Goal: Task Accomplishment & Management: Use online tool/utility

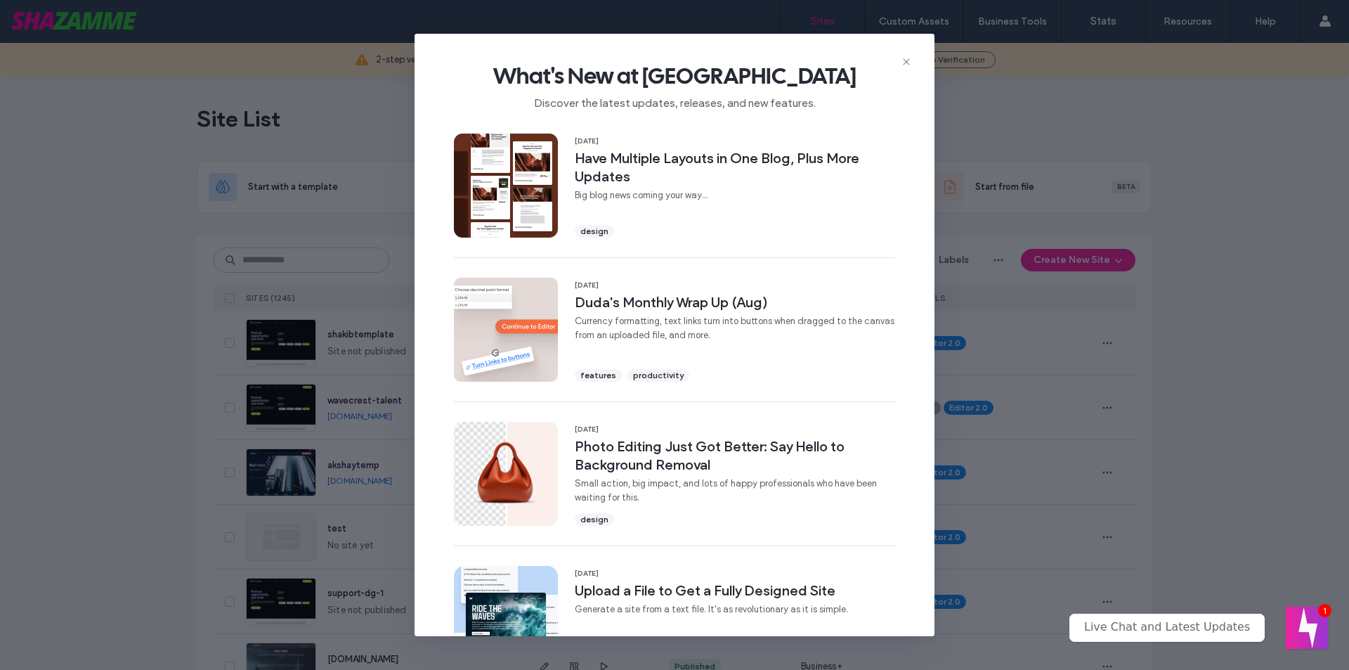
click at [907, 60] on icon at bounding box center [906, 61] width 11 height 11
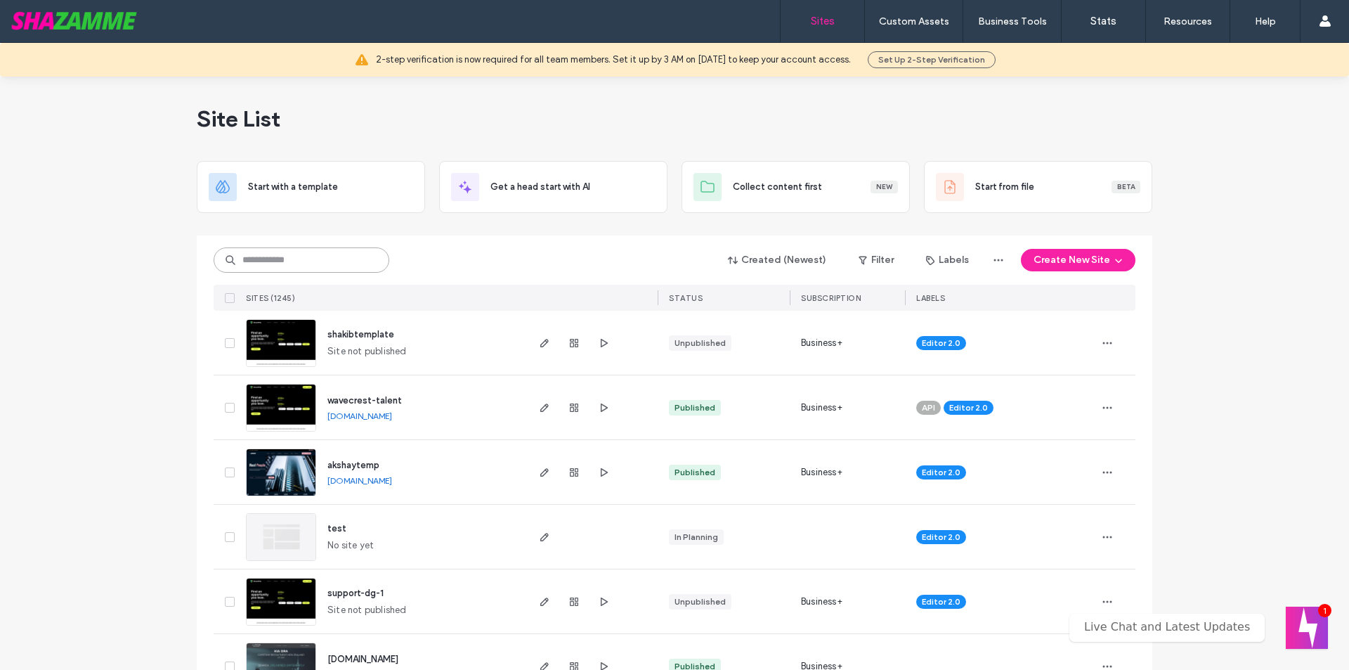
click at [253, 259] on input at bounding box center [302, 259] width 176 height 25
type input "***"
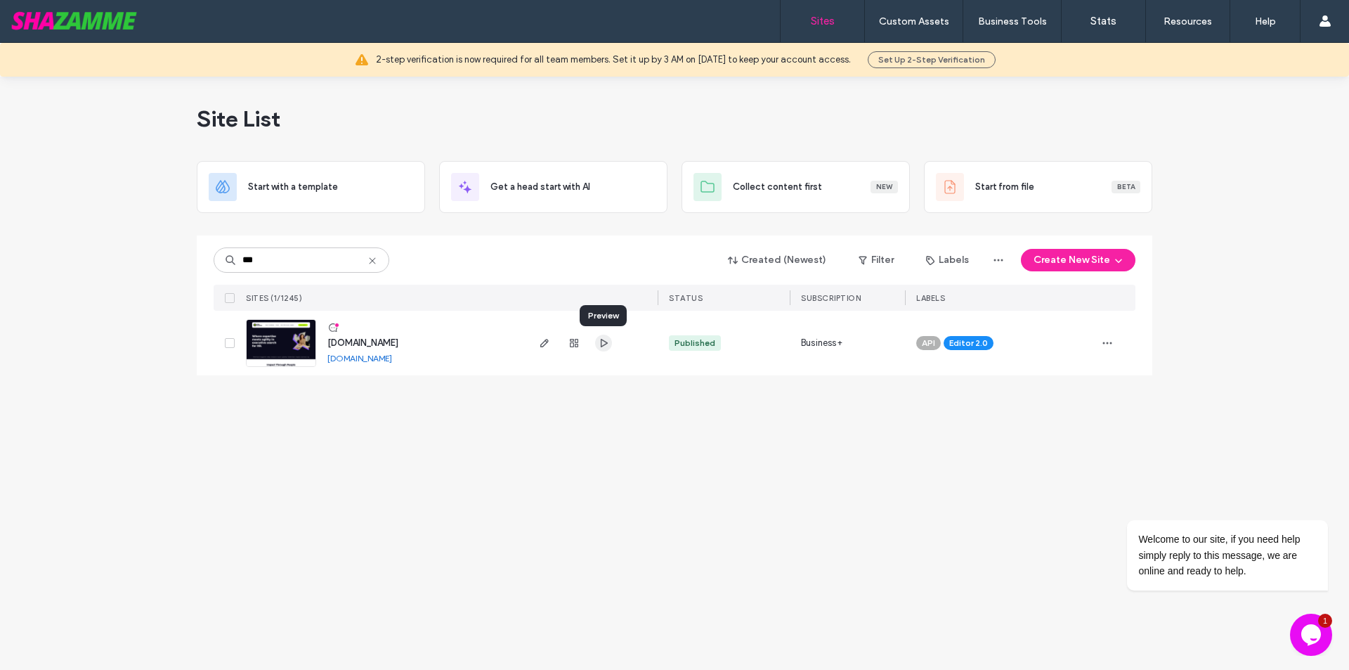
click at [602, 342] on icon "button" at bounding box center [603, 342] width 11 height 11
click at [542, 344] on use "button" at bounding box center [545, 343] width 8 height 8
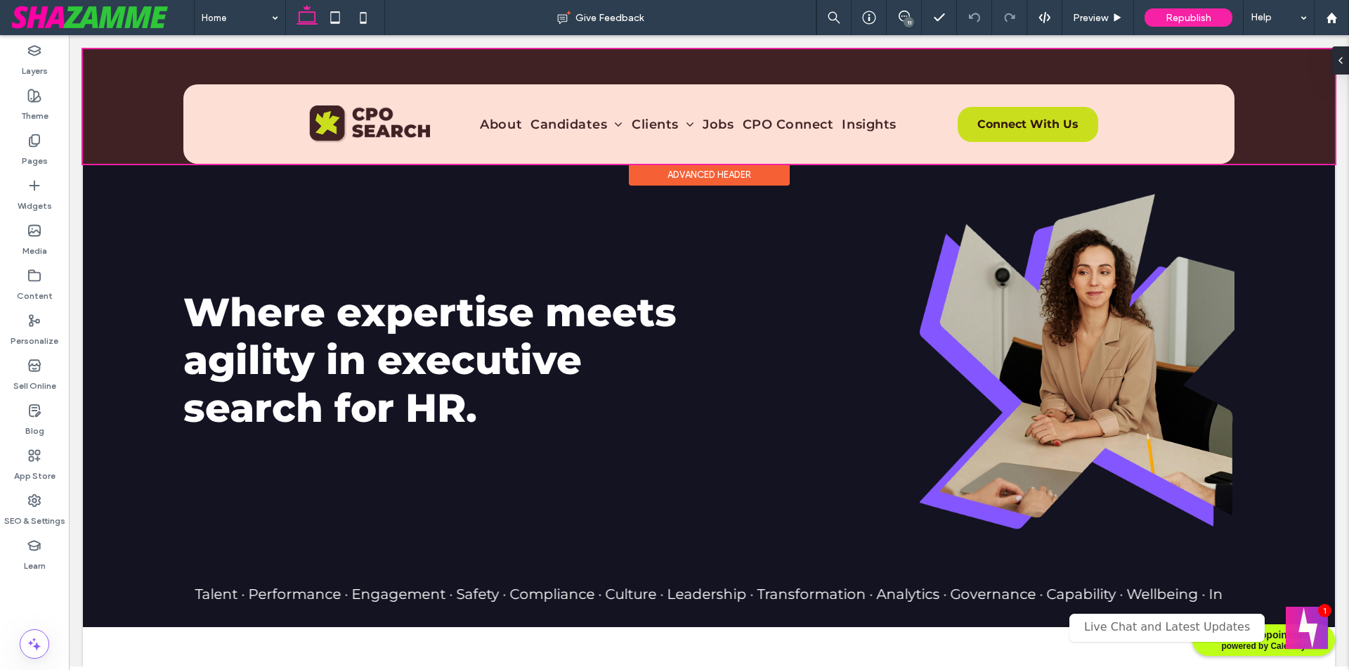
click at [650, 130] on div at bounding box center [709, 106] width 1253 height 115
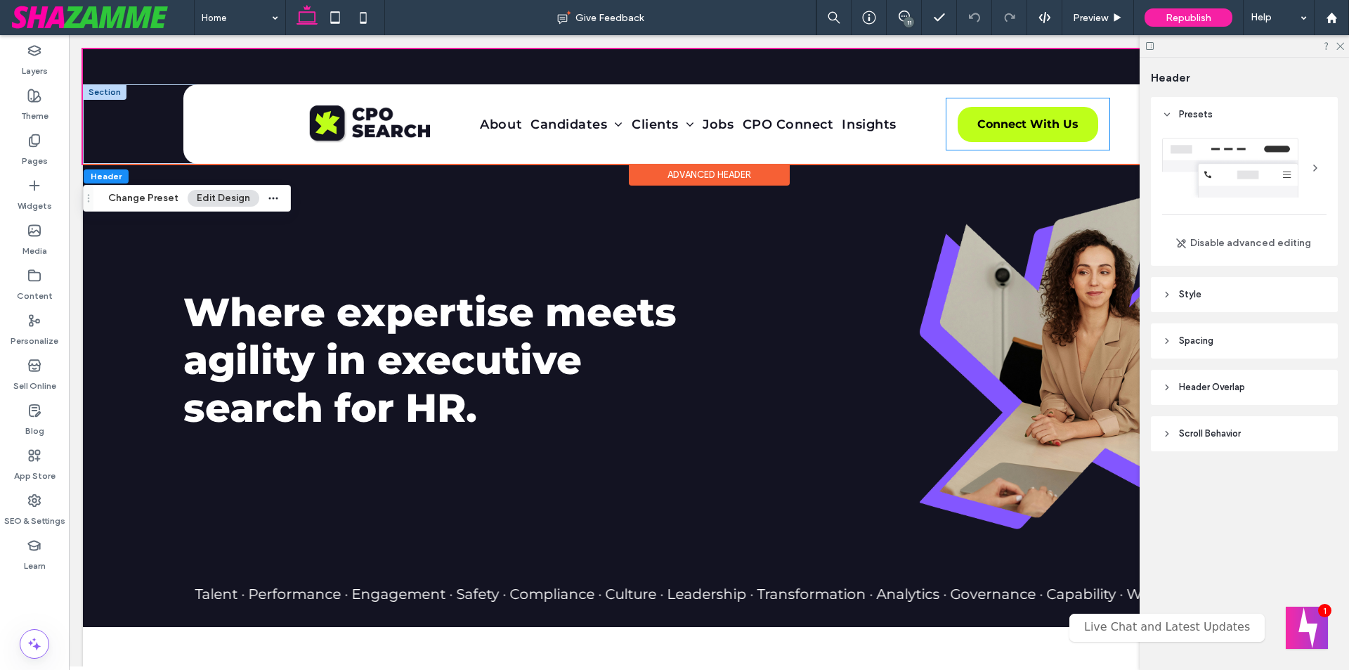
click at [1045, 104] on div "Login Register User Dashboard Client Portal Signout Connect With Us" at bounding box center [1028, 123] width 163 height 51
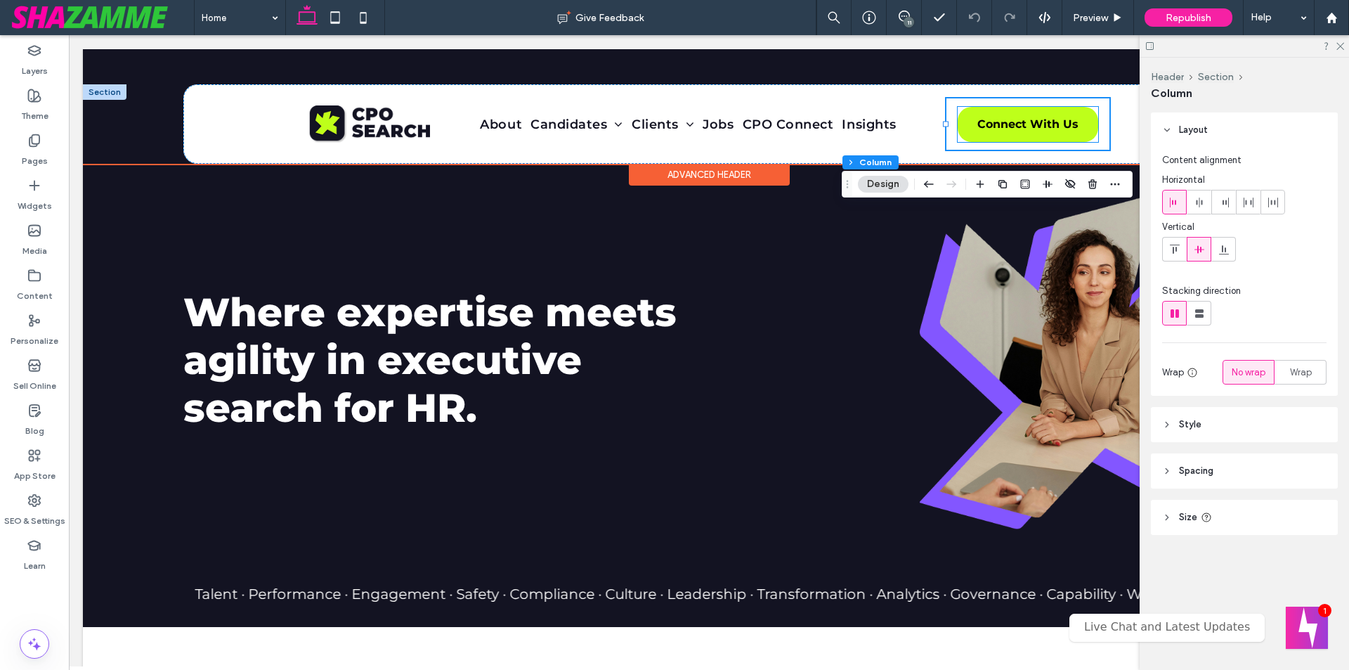
click at [1045, 112] on link "Connect With Us" at bounding box center [1028, 124] width 141 height 35
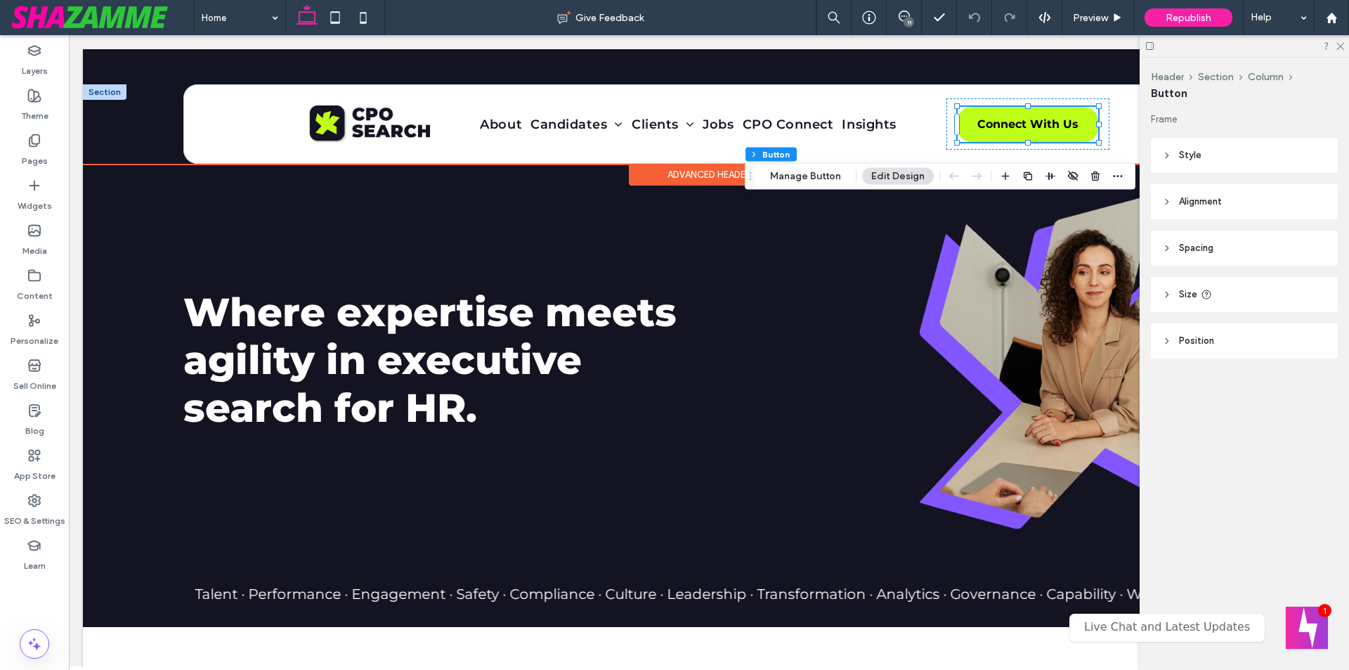
type input "**"
click at [798, 105] on div "About Candidates First Movers Strategic Steppers Enterprise Leaders Clients Gro…" at bounding box center [688, 123] width 517 height 51
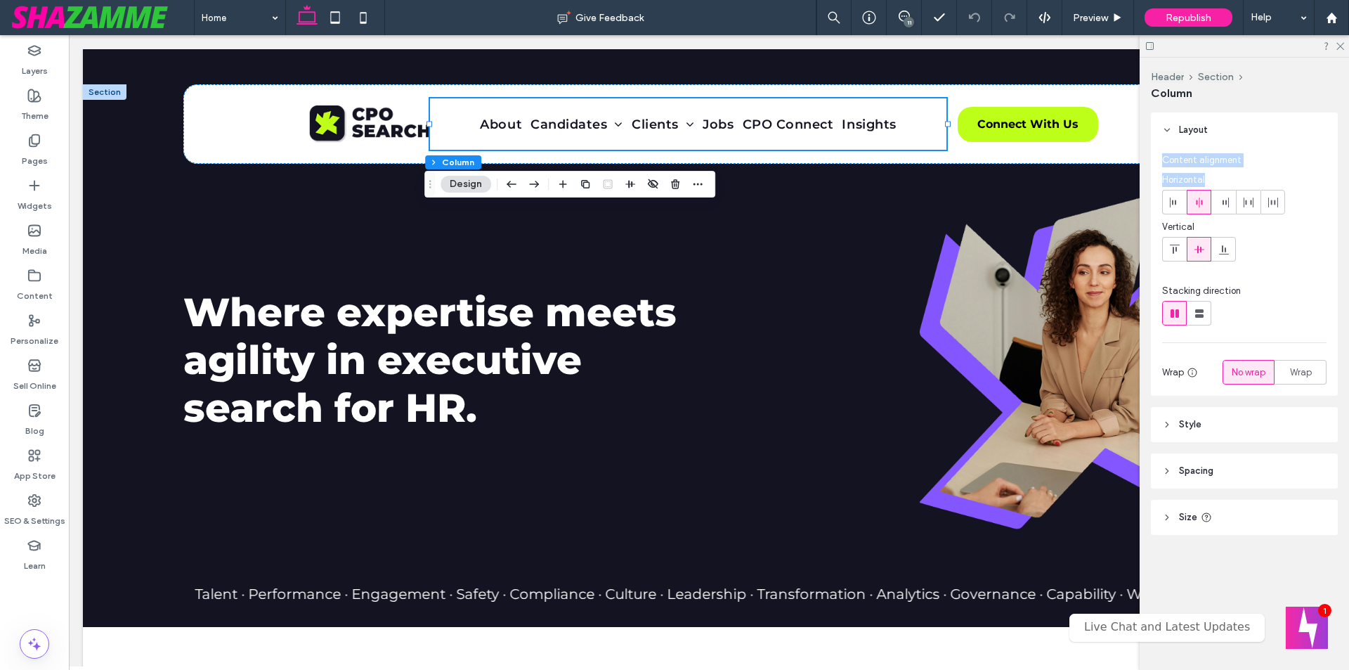
drag, startPoint x: 1164, startPoint y: 163, endPoint x: 1209, endPoint y: 174, distance: 46.4
click at [1209, 174] on div "Content alignment Horizontal Vertical" at bounding box center [1245, 210] width 164 height 114
click at [1209, 174] on span "Horizontal" at bounding box center [1245, 181] width 164 height 17
drag, startPoint x: 1165, startPoint y: 227, endPoint x: 1202, endPoint y: 226, distance: 37.3
click at [1202, 226] on span "Vertical" at bounding box center [1245, 228] width 164 height 17
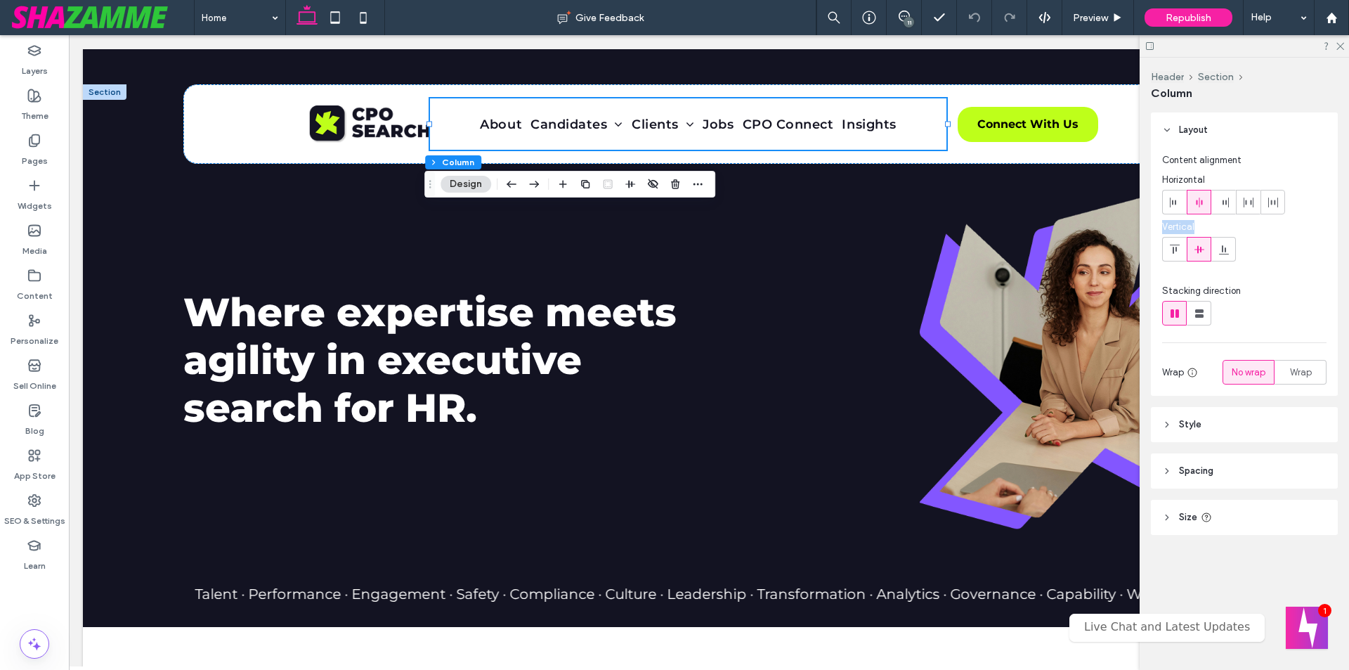
click at [1202, 226] on span "Vertical" at bounding box center [1245, 228] width 164 height 17
drag, startPoint x: 1160, startPoint y: 291, endPoint x: 1242, endPoint y: 289, distance: 81.6
click at [1242, 289] on div "Content alignment Horizontal Vertical Stacking direction Wrap No wrap Wrap" at bounding box center [1244, 272] width 187 height 248
click at [1242, 289] on div "Stacking direction" at bounding box center [1245, 291] width 164 height 14
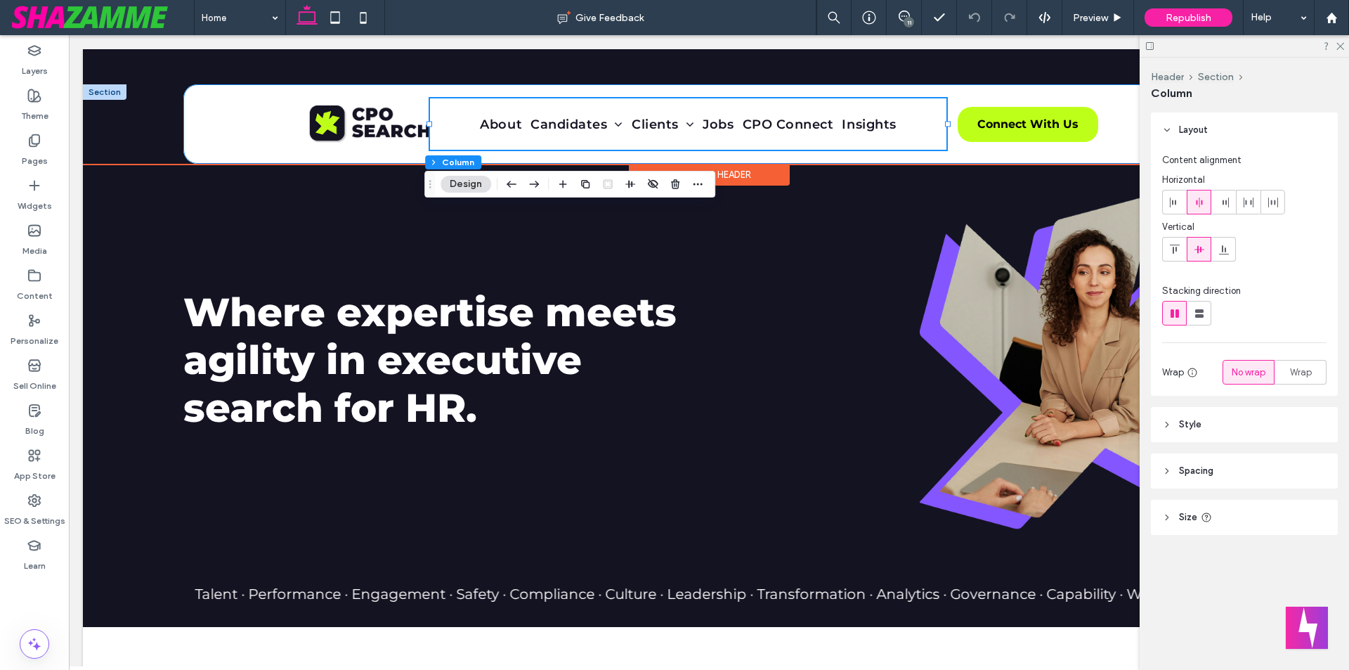
click at [588, 90] on div "About Candidates First Movers Strategic Steppers Enterprise Leaders Clients Gro…" at bounding box center [708, 123] width 843 height 79
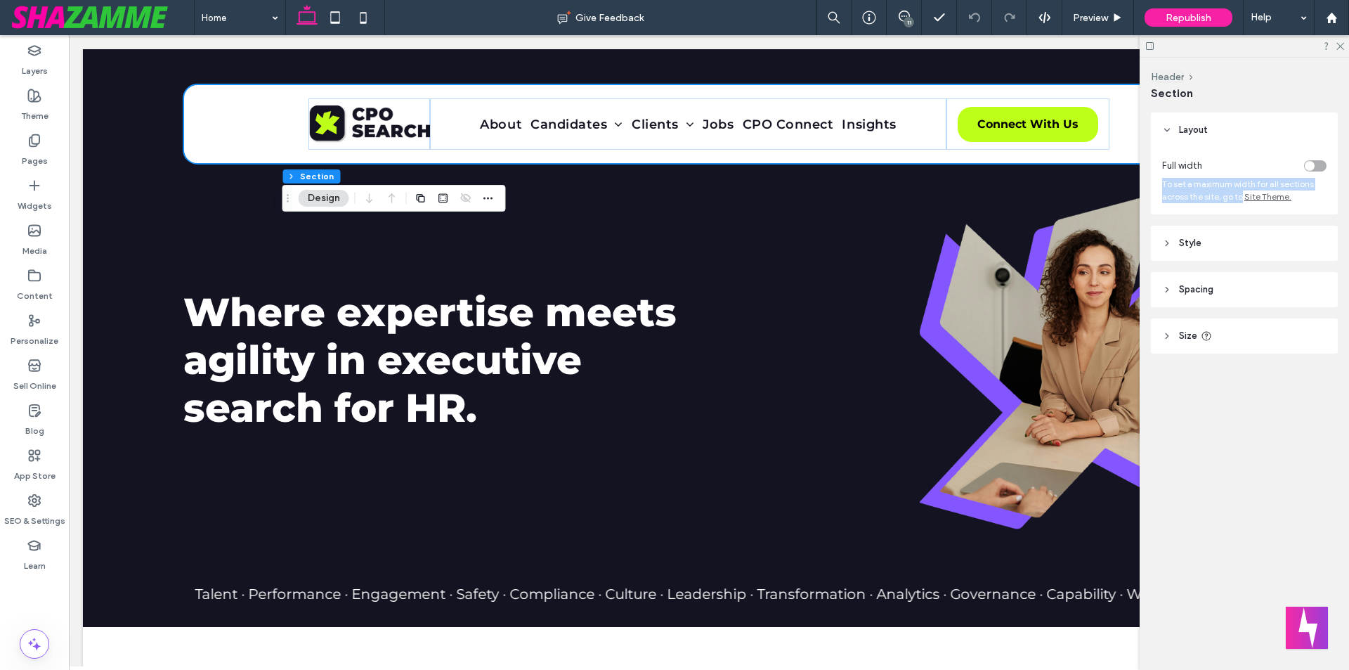
drag, startPoint x: 1240, startPoint y: 197, endPoint x: 1163, endPoint y: 180, distance: 78.4
click at [1163, 180] on span "To set a maximum width for all sections across the site, go to Site Theme." at bounding box center [1239, 190] width 152 height 23
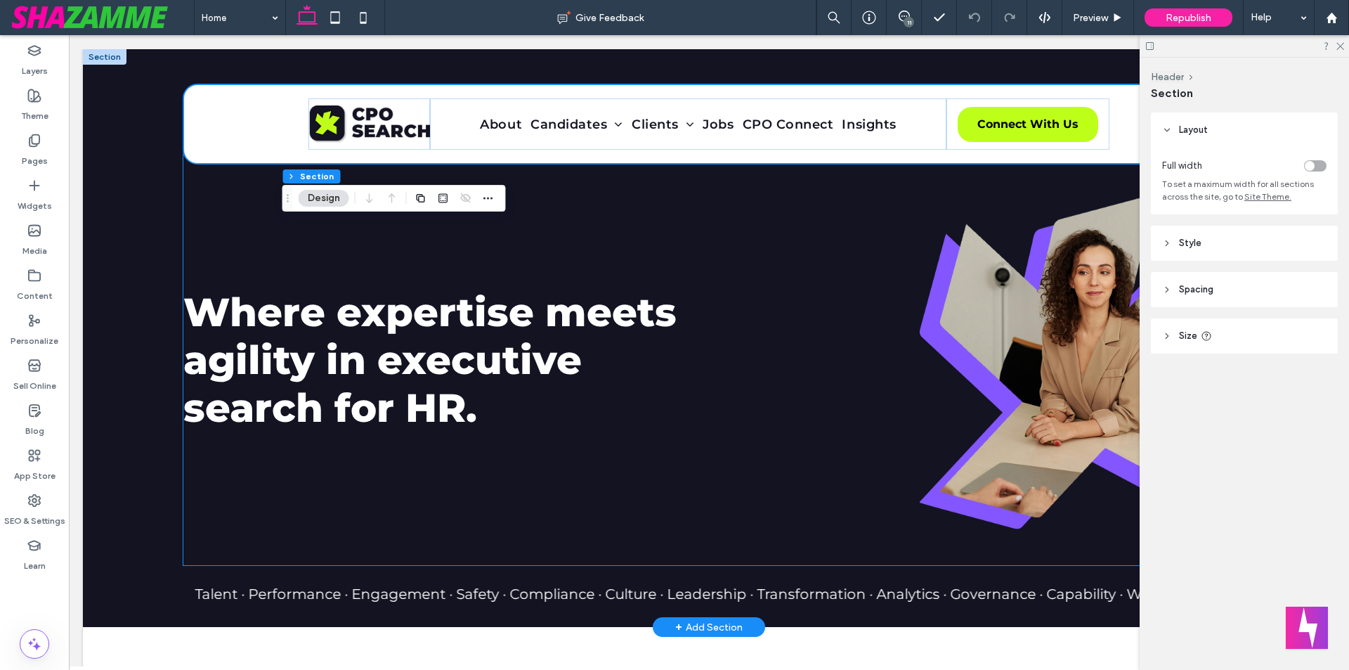
click at [538, 201] on div "Where expertise meets agility in executive search for HR." at bounding box center [538, 360] width 711 height 410
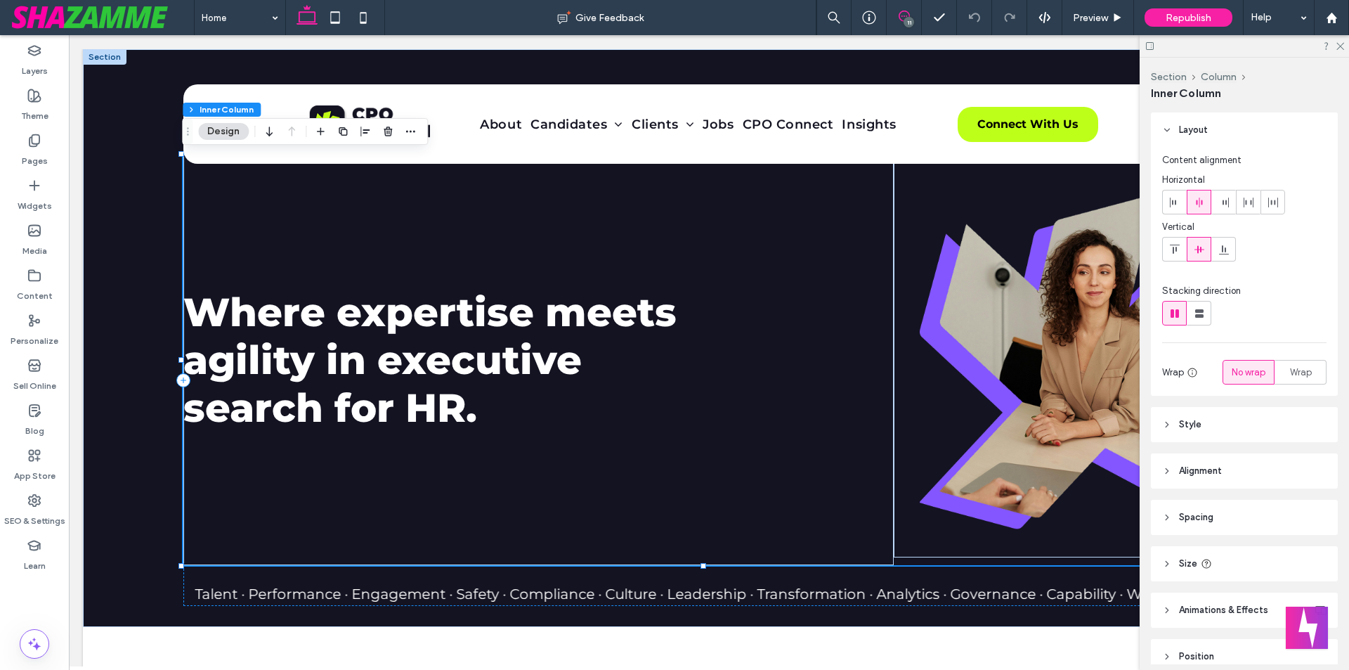
click at [913, 13] on span at bounding box center [904, 16] width 34 height 11
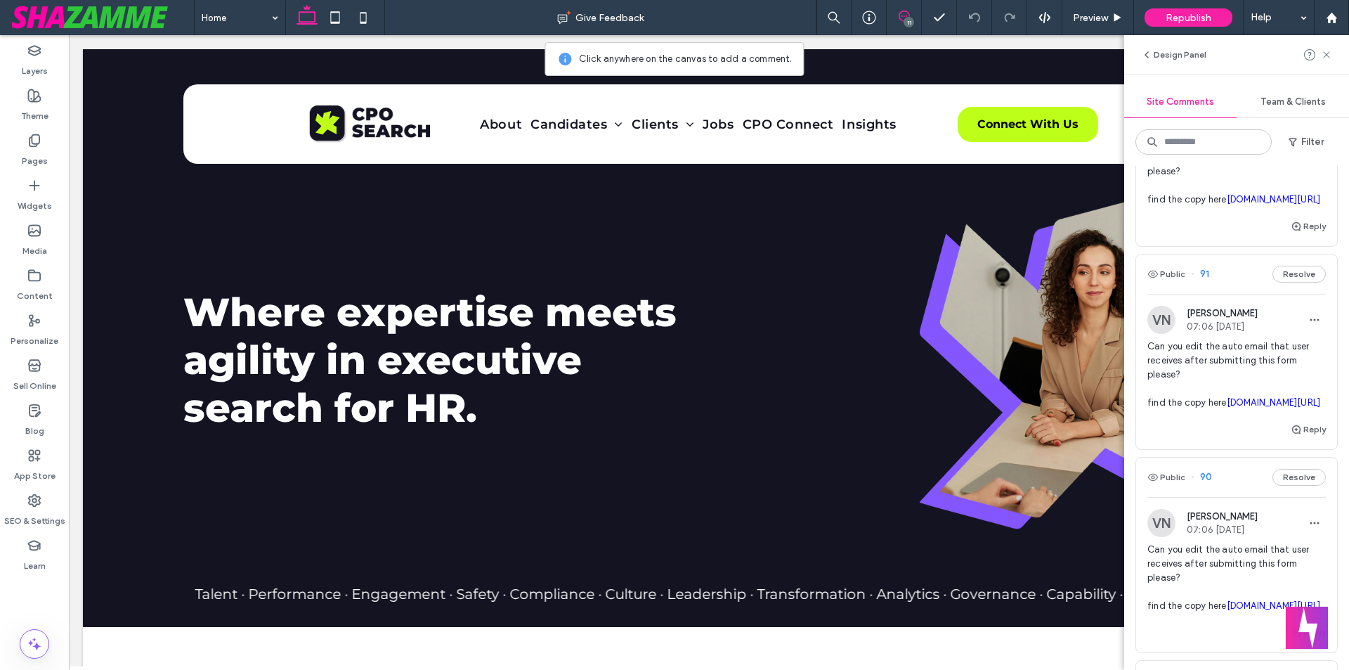
scroll to position [422, 0]
click at [1193, 205] on span "Can you edit the auto email that user receives after submitting this form pleas…" at bounding box center [1237, 170] width 179 height 70
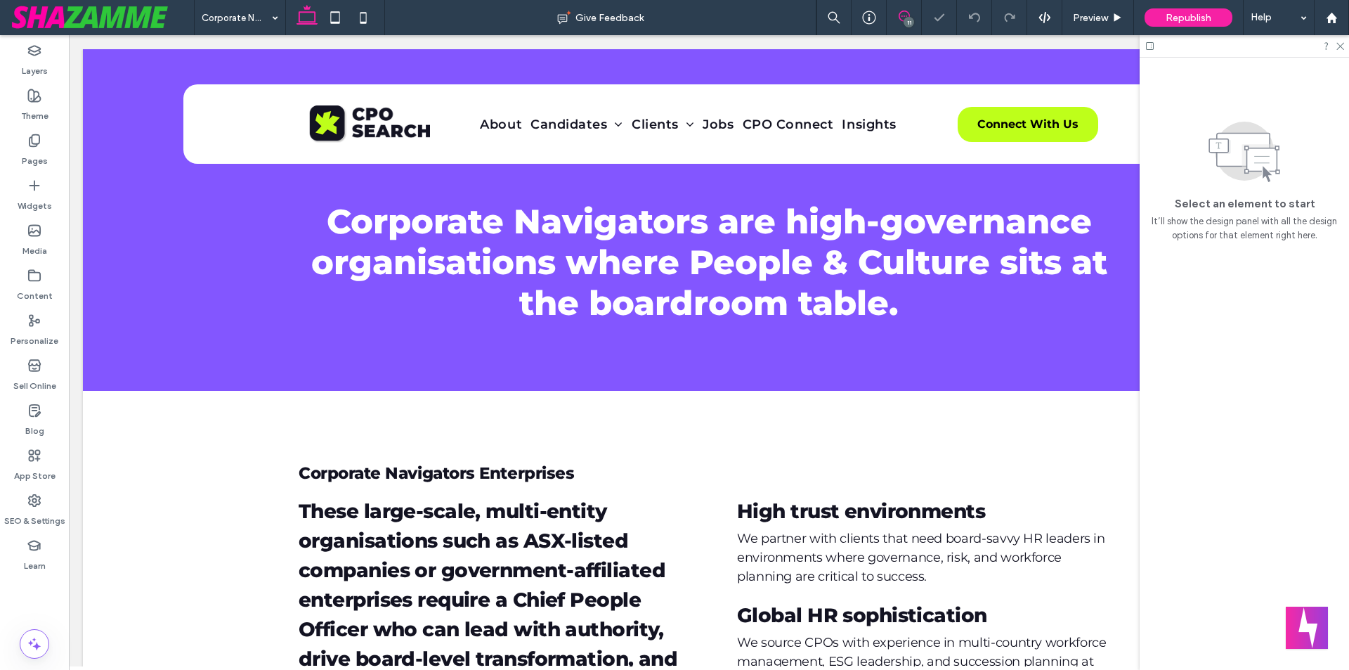
click at [1196, 306] on div "Corporate Navigators Give Feedback 11 Preview Republish Help Design Panel Site …" at bounding box center [674, 335] width 1349 height 670
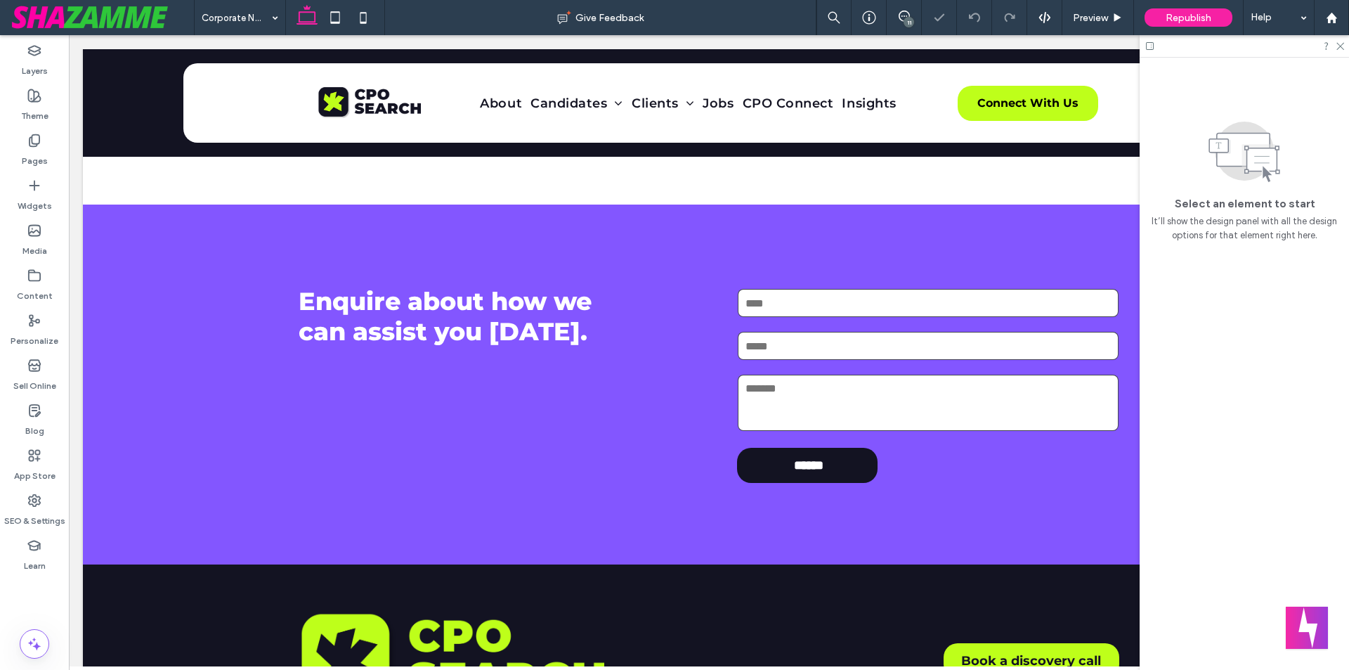
scroll to position [1841, 0]
drag, startPoint x: 906, startPoint y: 16, endPoint x: 897, endPoint y: 8, distance: 12.4
click at [906, 16] on use at bounding box center [904, 16] width 11 height 11
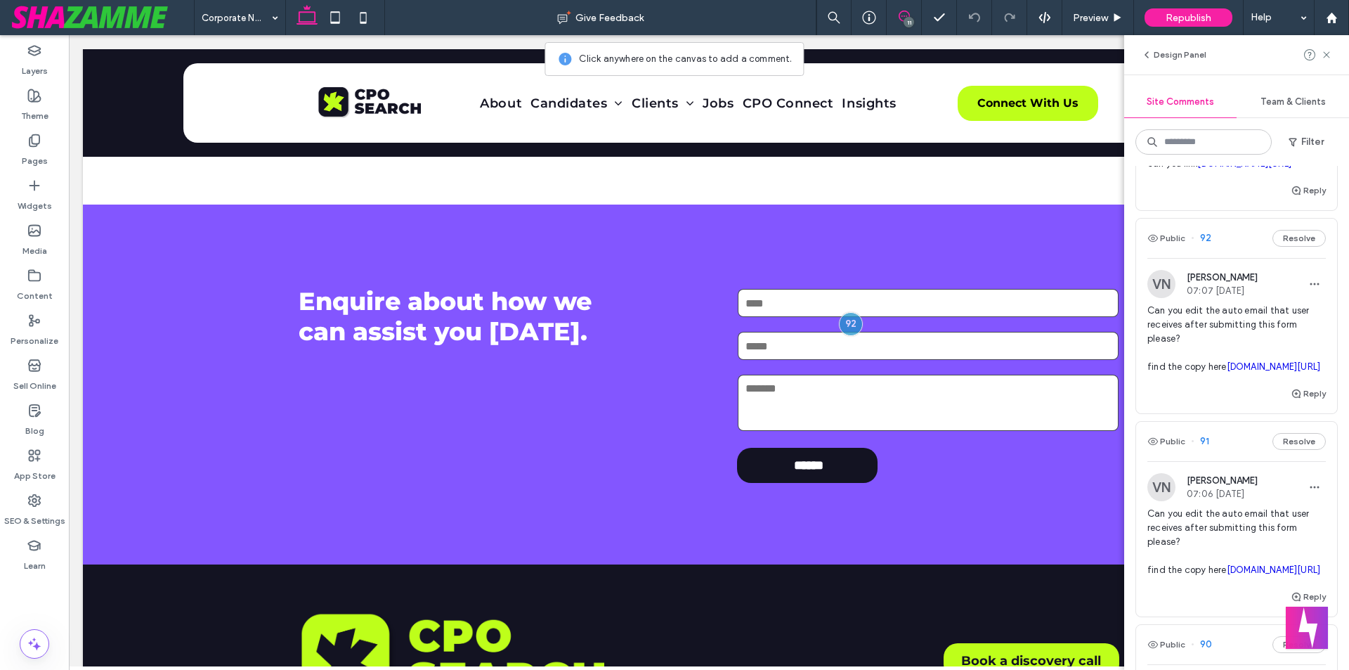
scroll to position [351, 0]
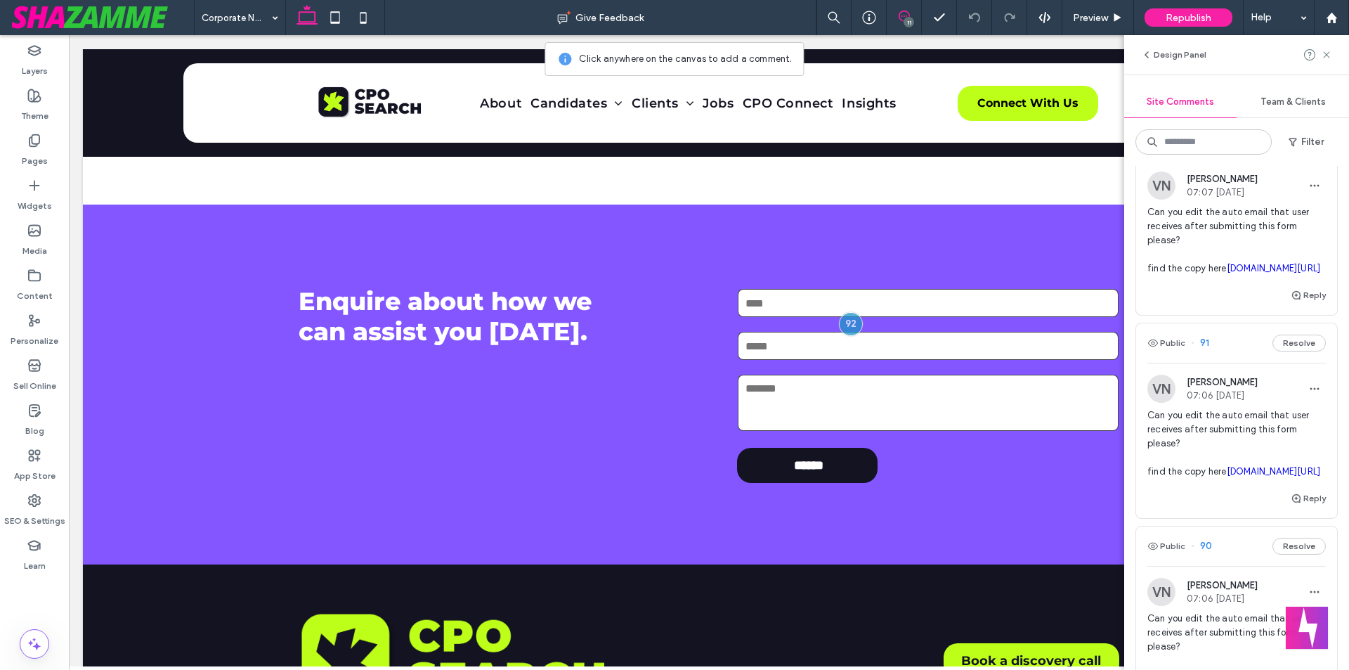
click at [1227, 273] on link "[DOMAIN_NAME][URL]" at bounding box center [1274, 268] width 94 height 11
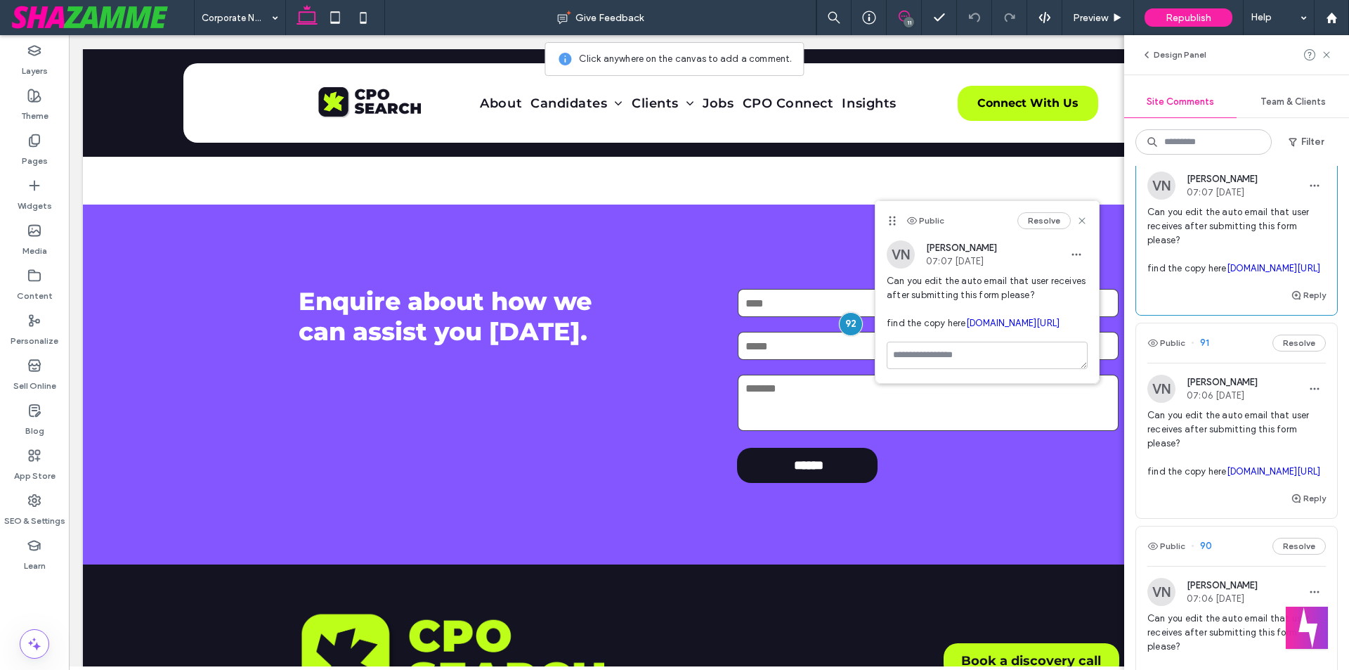
scroll to position [633, 0]
